Goal: Task Accomplishment & Management: Use online tool/utility

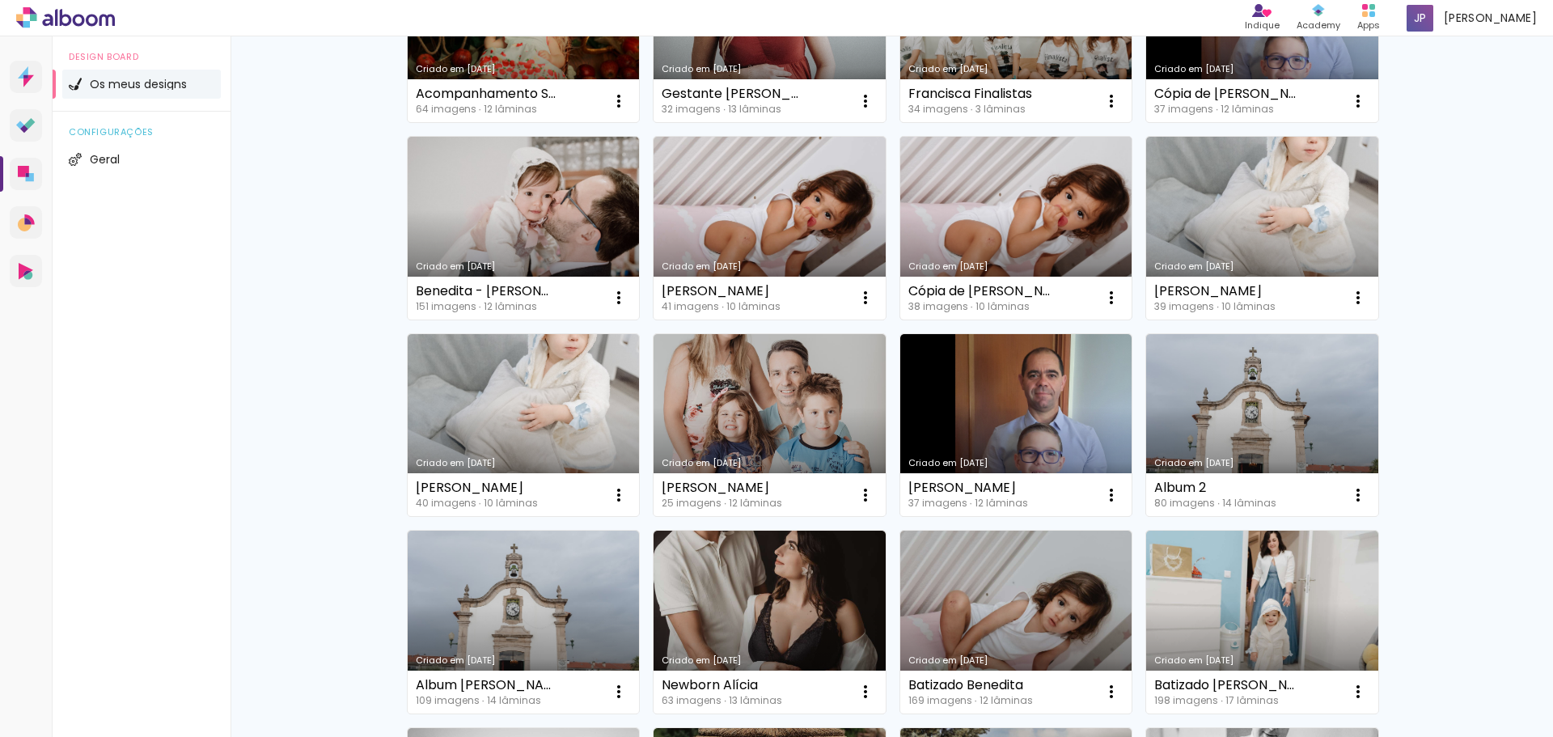
scroll to position [485, 0]
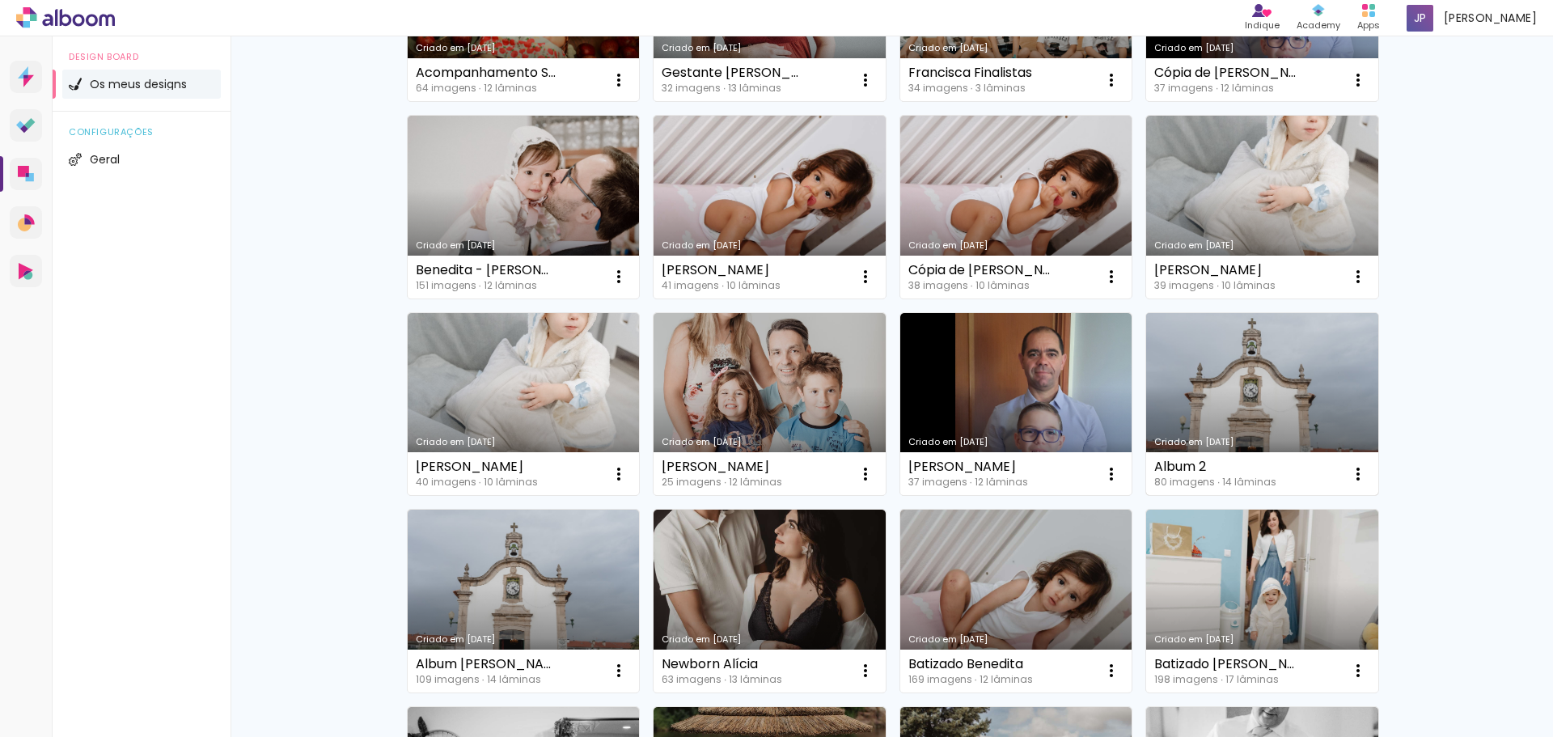
click at [1245, 349] on link "Criado em [DATE]" at bounding box center [1262, 404] width 232 height 183
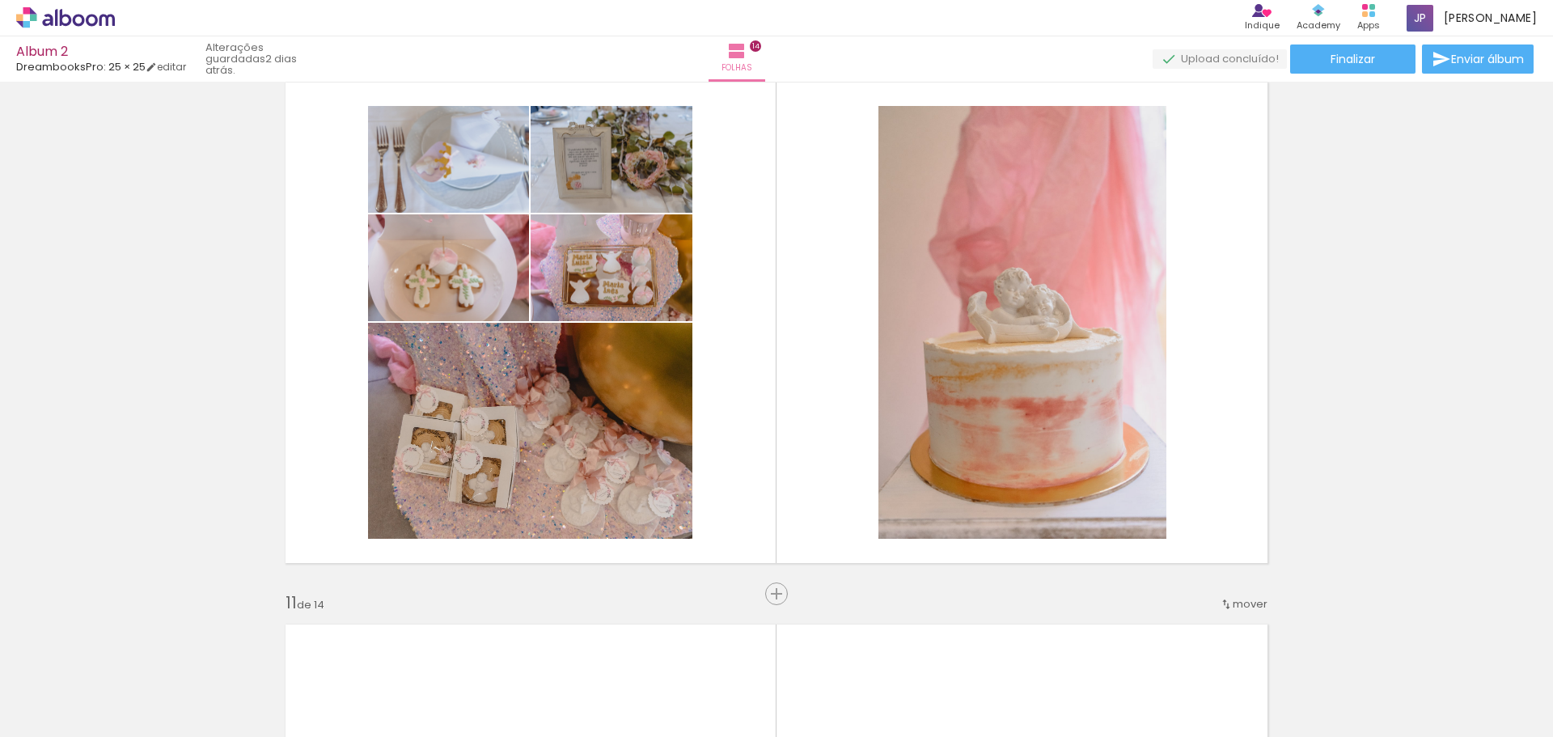
scroll to position [0, 3498]
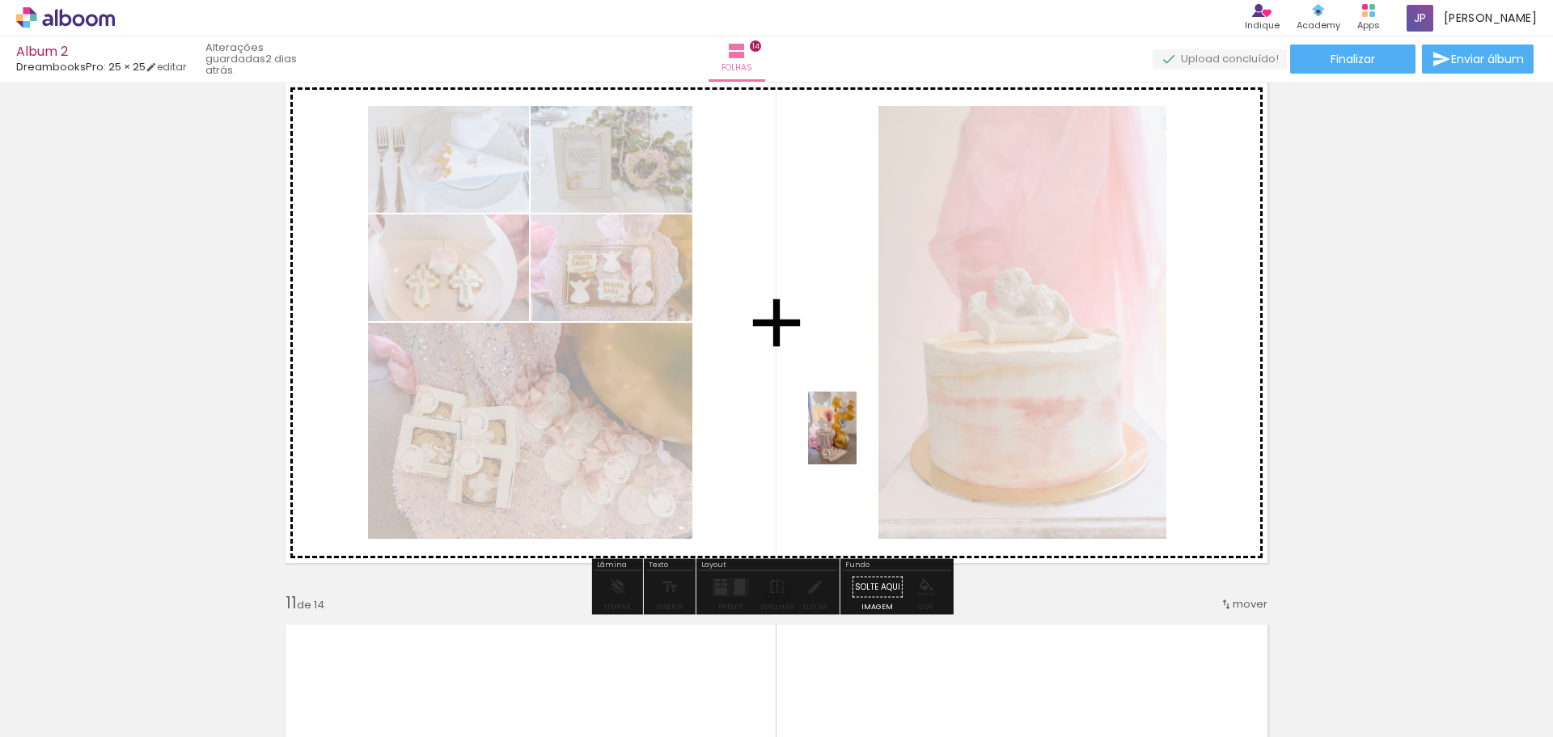
drag, startPoint x: 653, startPoint y: 700, endPoint x: 856, endPoint y: 440, distance: 330.6
click at [856, 440] on quentale-workspace at bounding box center [776, 368] width 1553 height 737
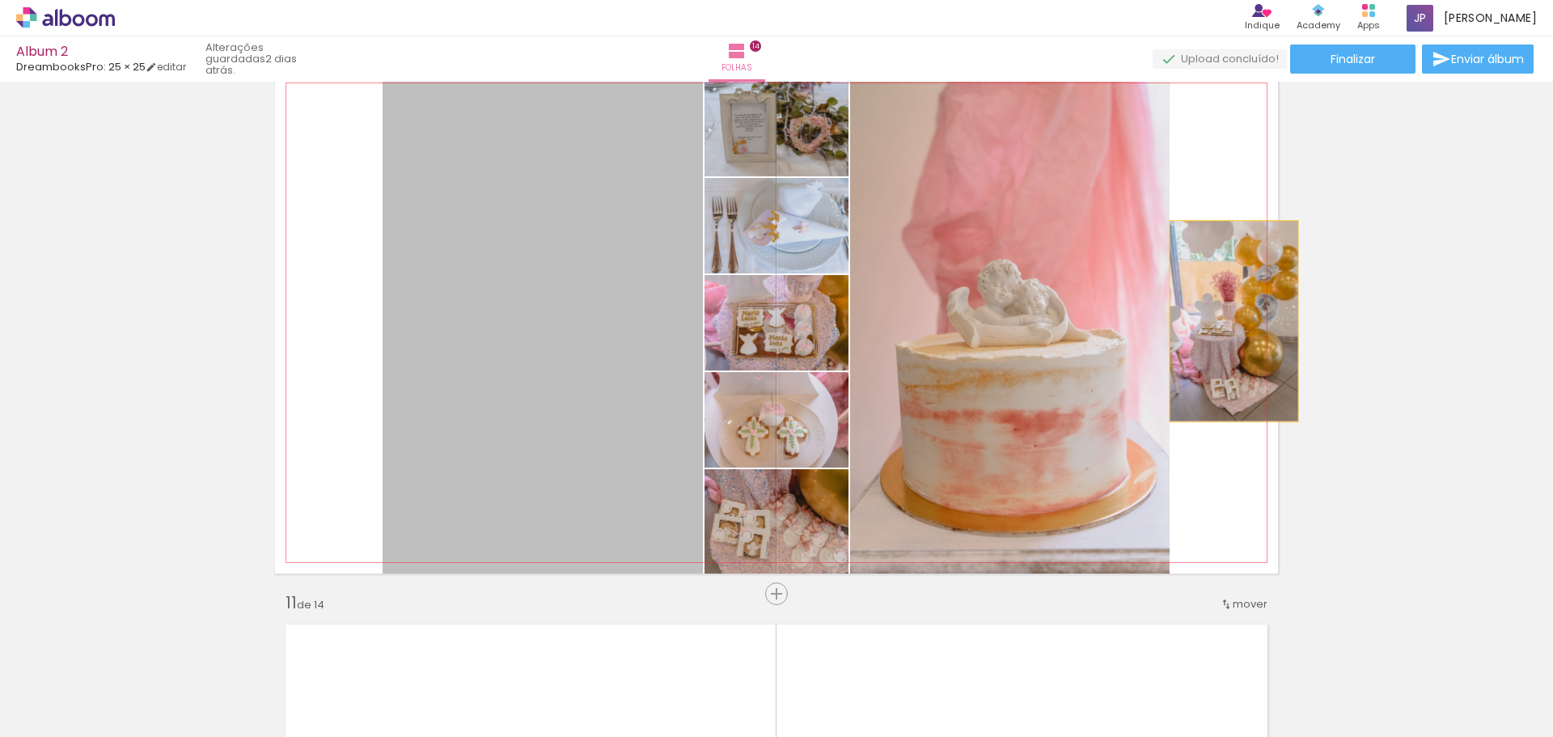
drag, startPoint x: 492, startPoint y: 361, endPoint x: 1224, endPoint y: 321, distance: 733.7
click at [1224, 321] on quentale-layouter at bounding box center [776, 322] width 1003 height 501
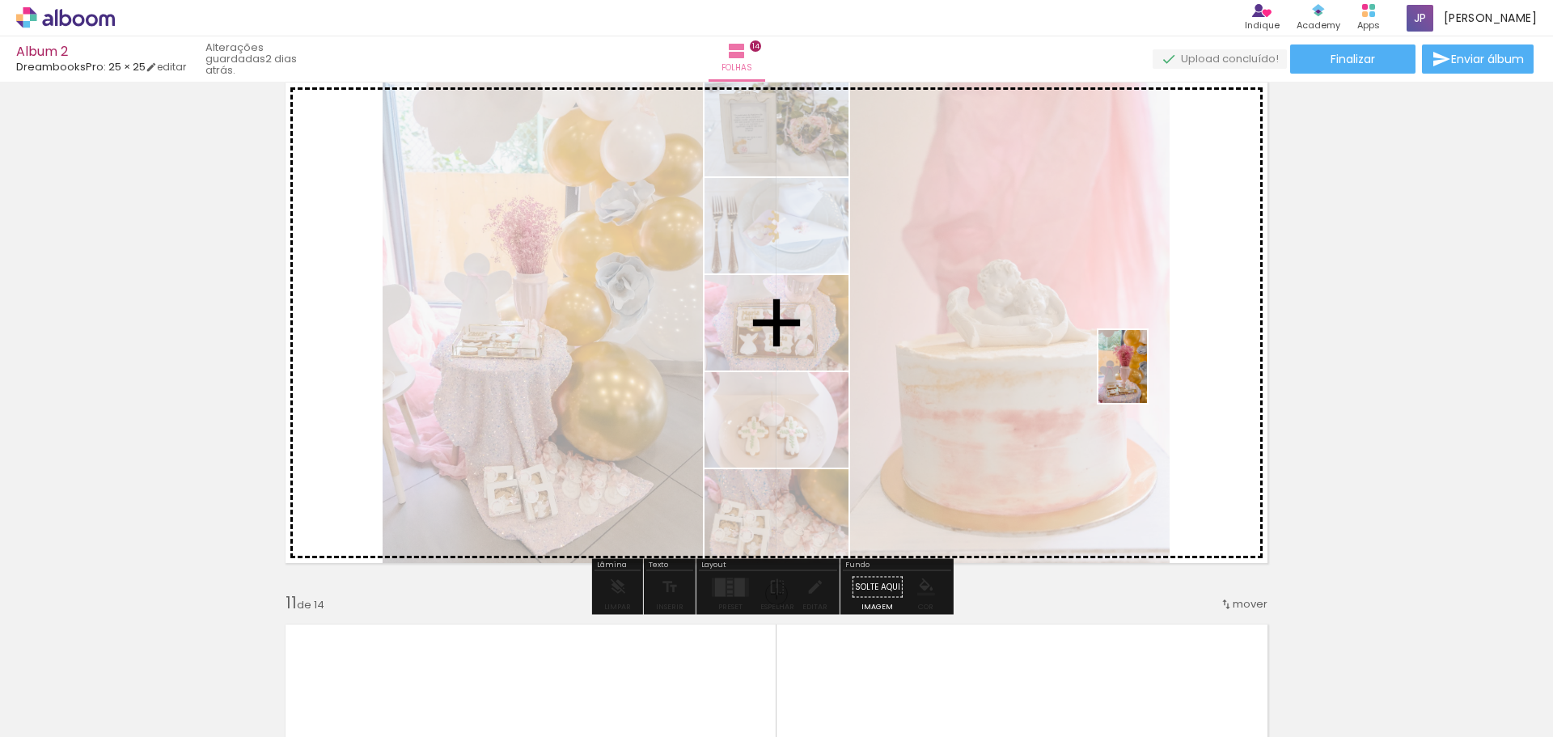
drag, startPoint x: 290, startPoint y: 695, endPoint x: 945, endPoint y: 595, distance: 662.5
click at [1211, 343] on quentale-workspace at bounding box center [776, 368] width 1553 height 737
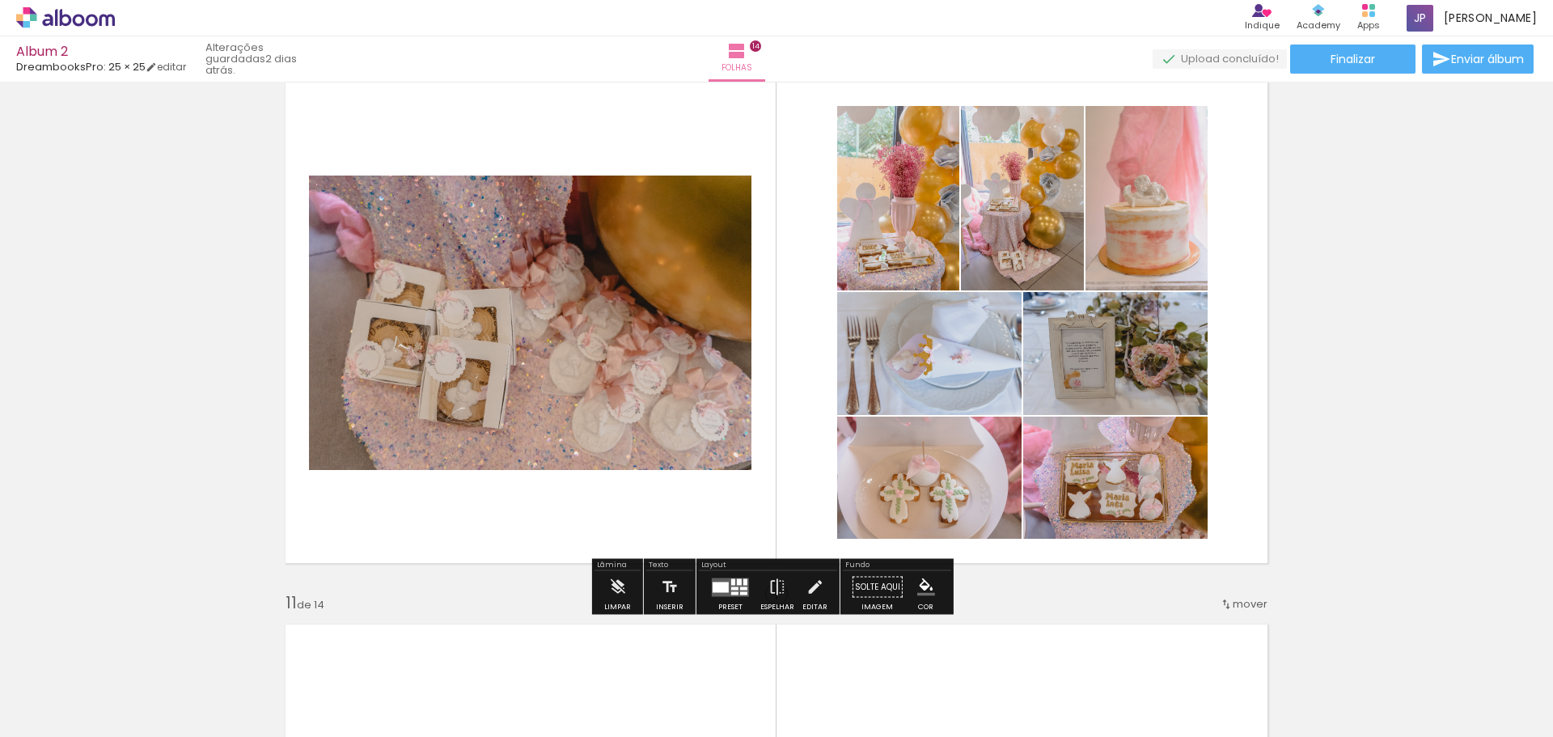
click at [717, 592] on quentale-layouter at bounding box center [730, 586] width 37 height 19
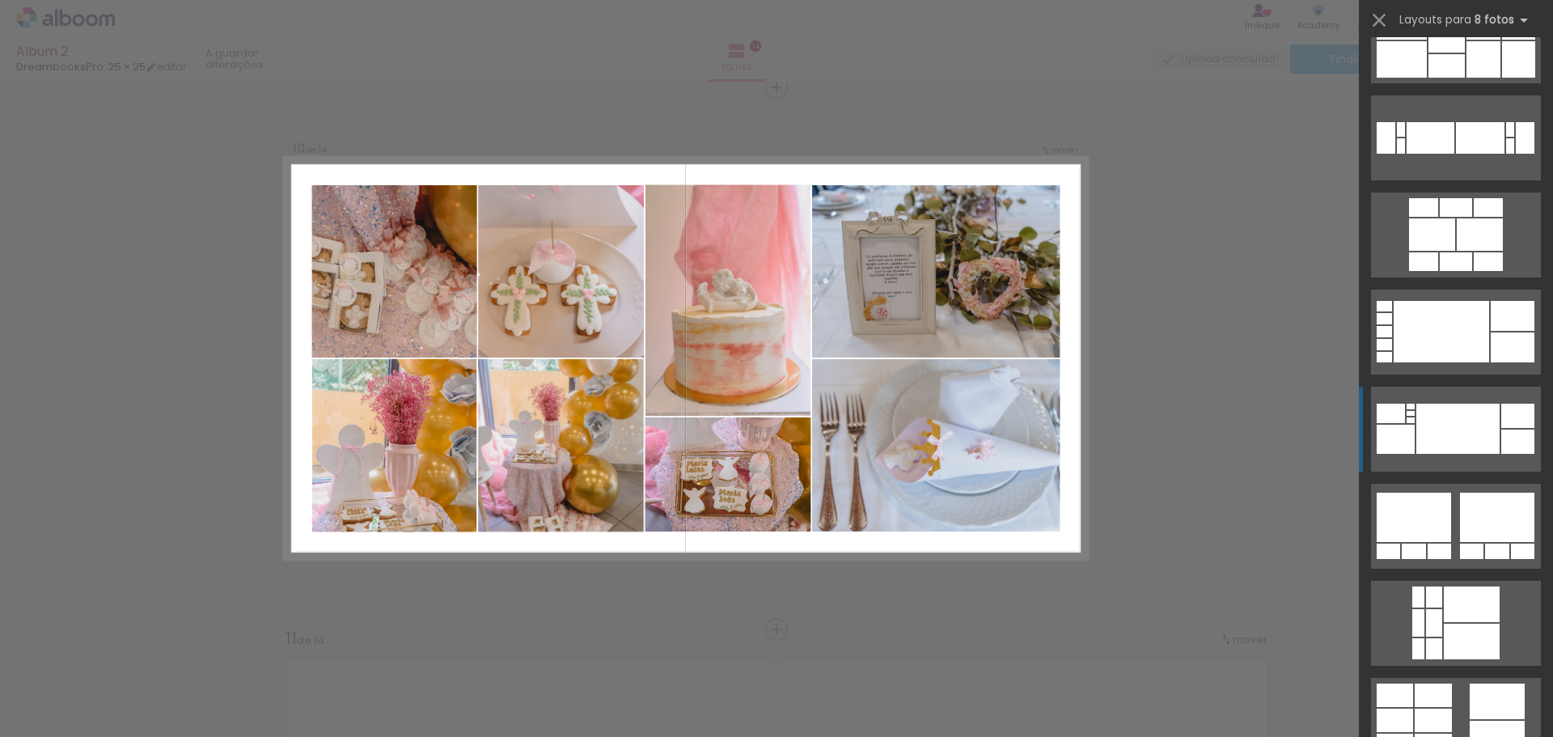
scroll to position [2021, 0]
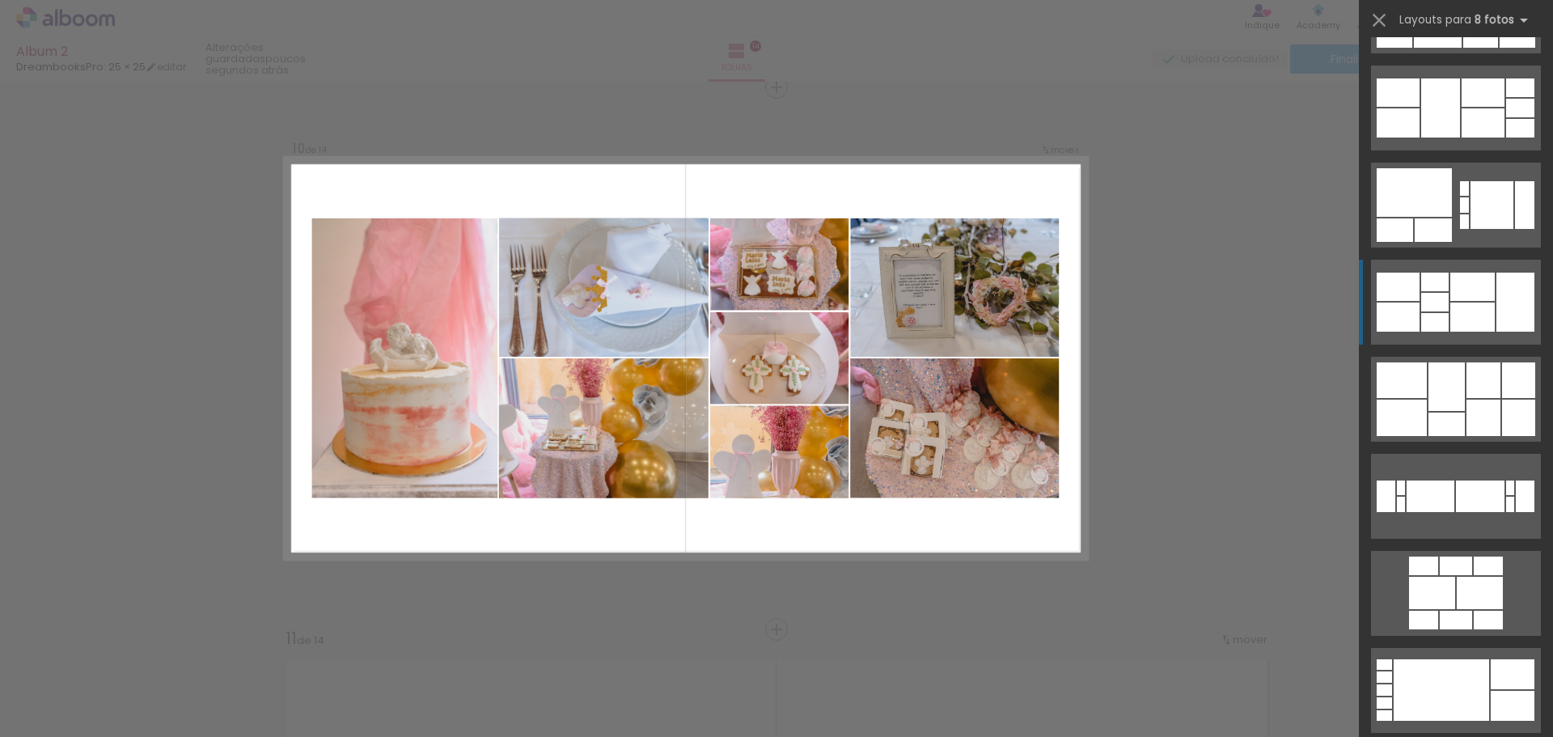
click at [1468, 321] on div at bounding box center [1472, 316] width 44 height 29
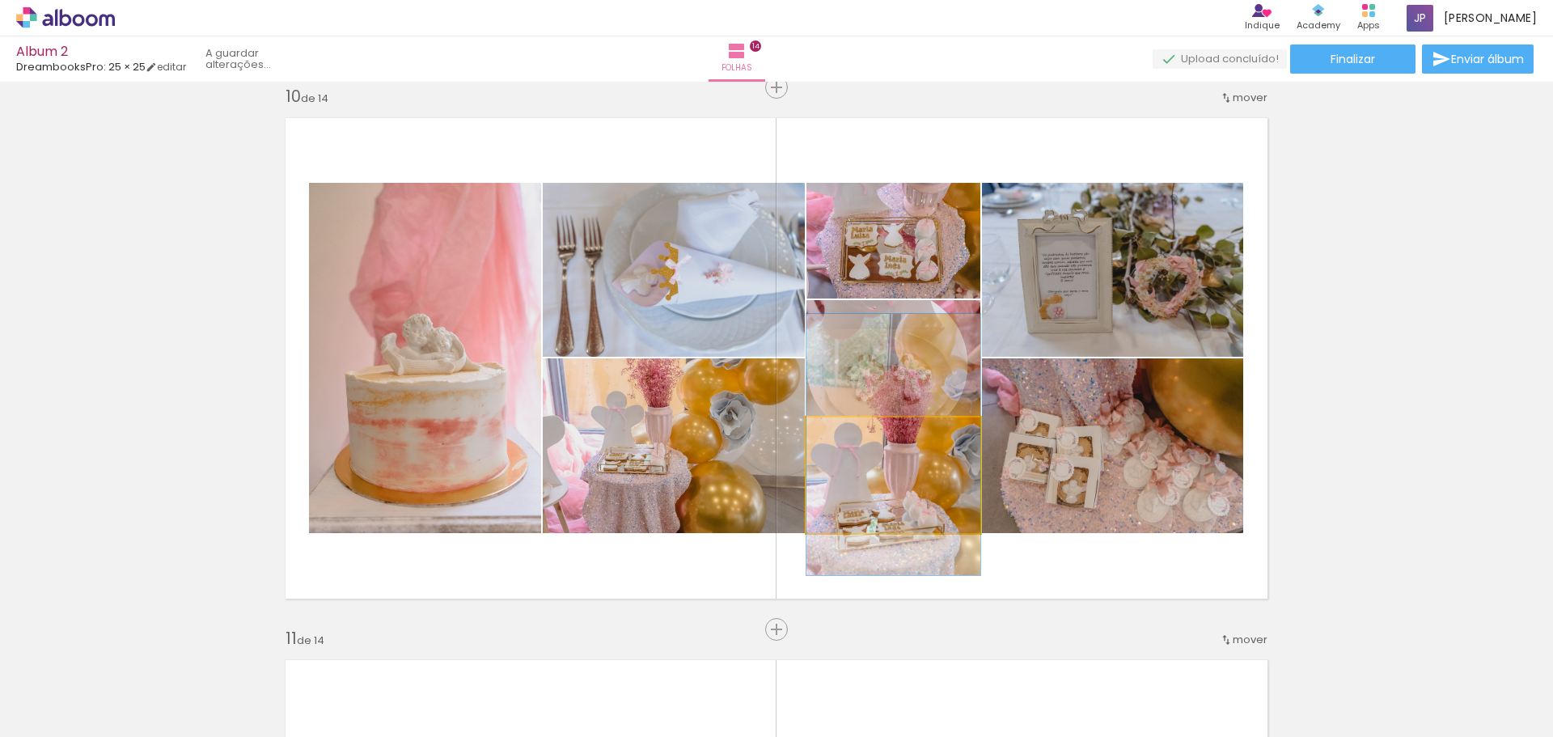
drag, startPoint x: 933, startPoint y: 477, endPoint x: 934, endPoint y: 446, distance: 30.7
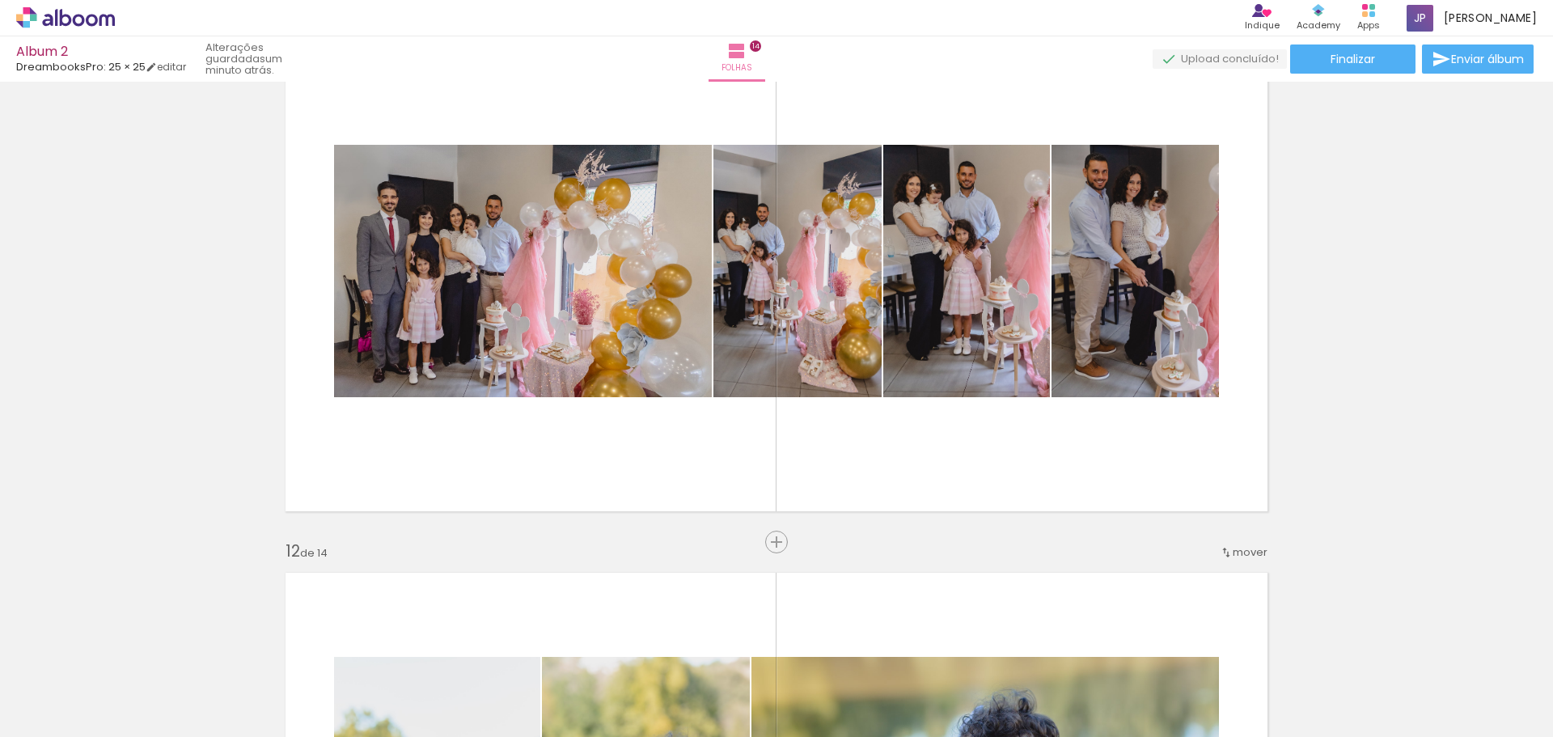
scroll to position [5544, 0]
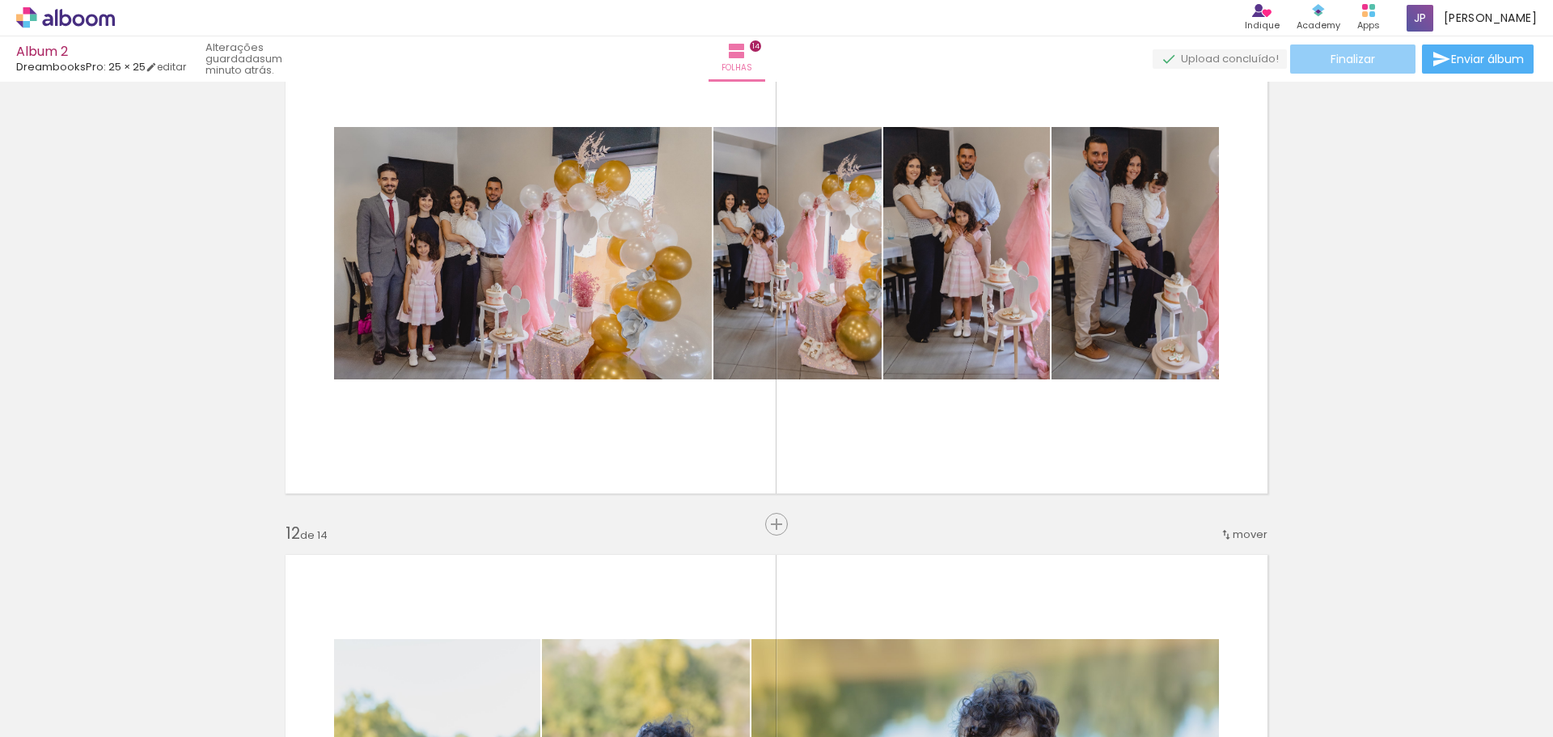
click at [1354, 67] on paper-button "Finalizar" at bounding box center [1352, 58] width 125 height 29
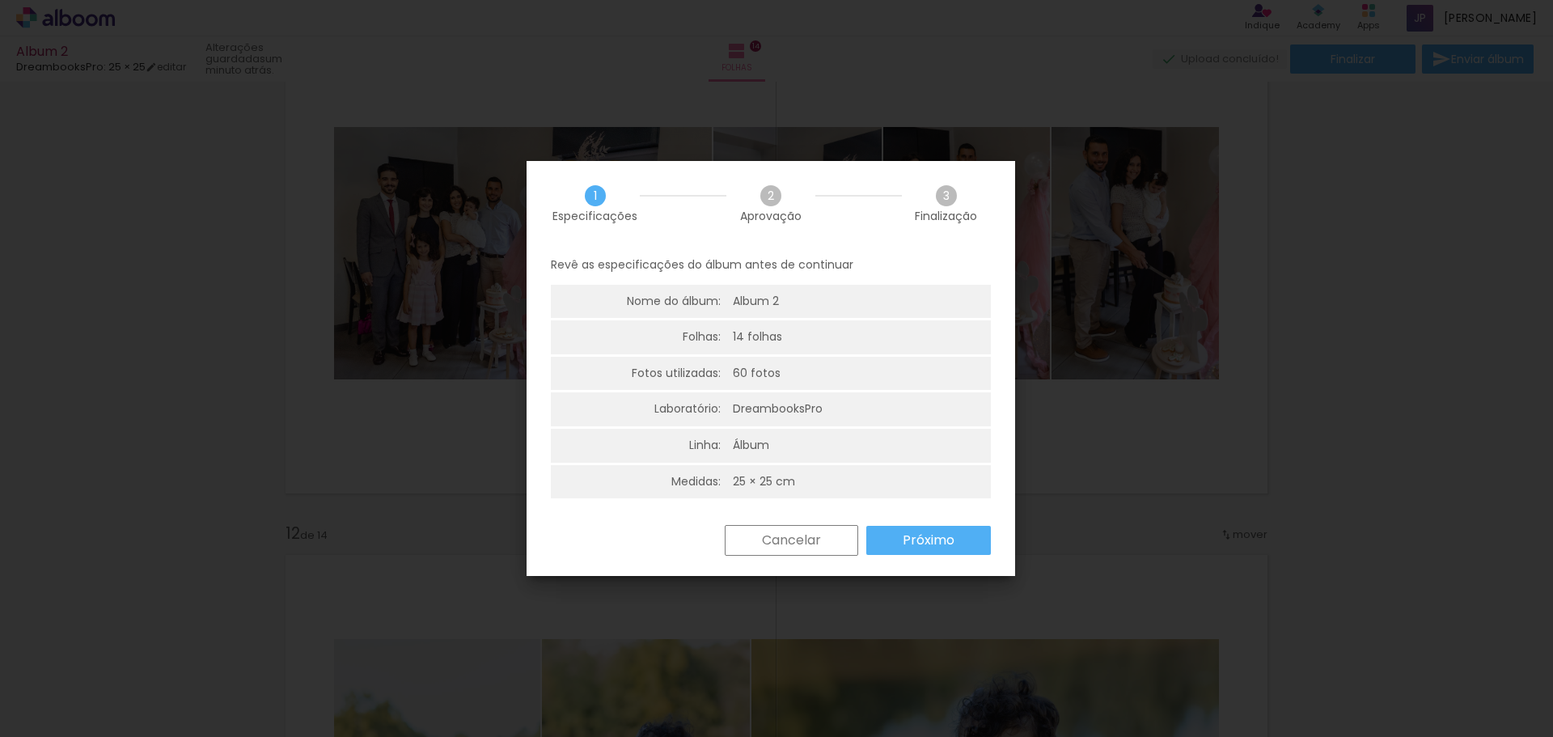
click at [0, 0] on slot "Próximo" at bounding box center [0, 0] width 0 height 0
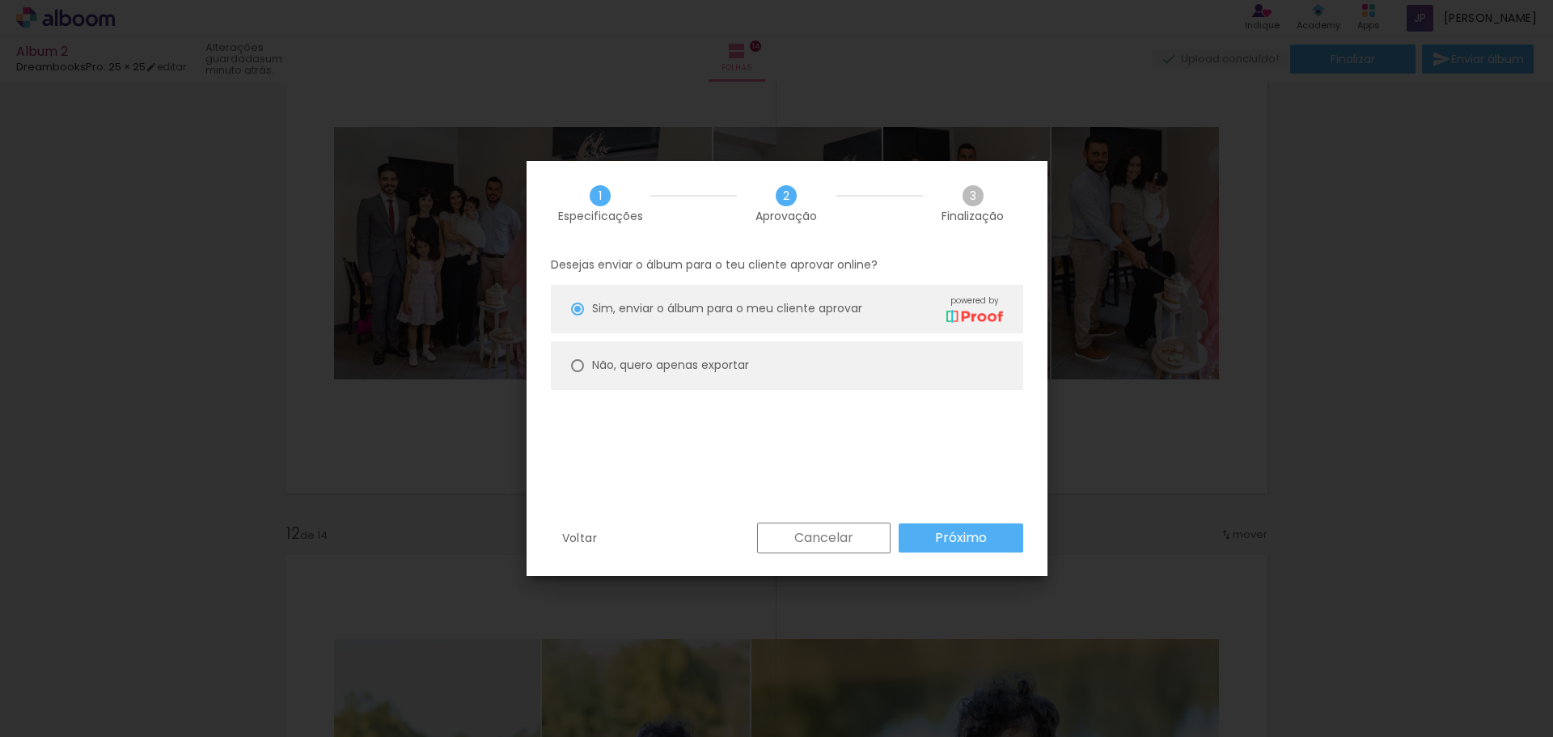
click at [0, 0] on slot "Próximo" at bounding box center [0, 0] width 0 height 0
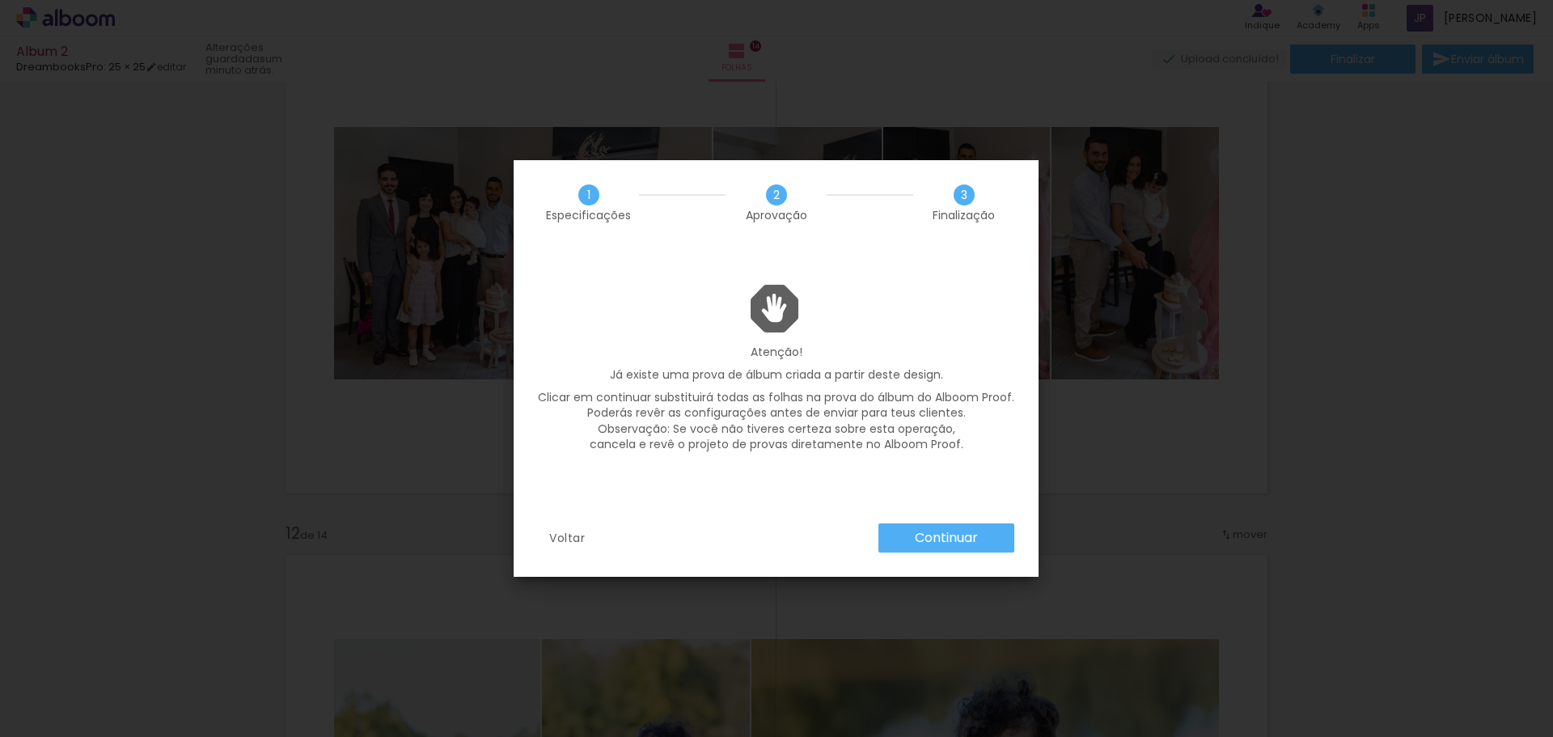
click at [0, 0] on slot "Continuar" at bounding box center [0, 0] width 0 height 0
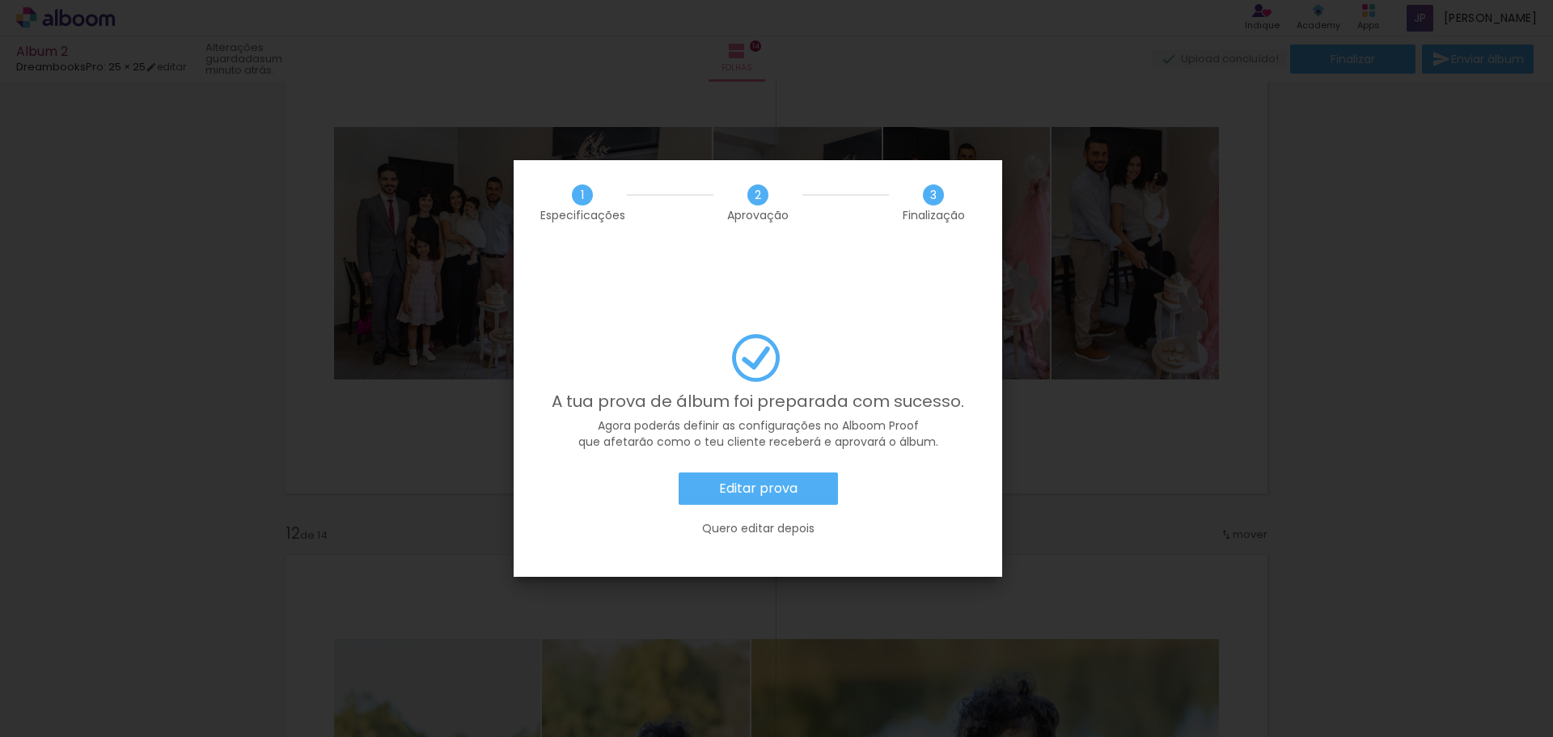
click at [0, 0] on slot "Editar prova" at bounding box center [0, 0] width 0 height 0
